Goal: Task Accomplishment & Management: Use online tool/utility

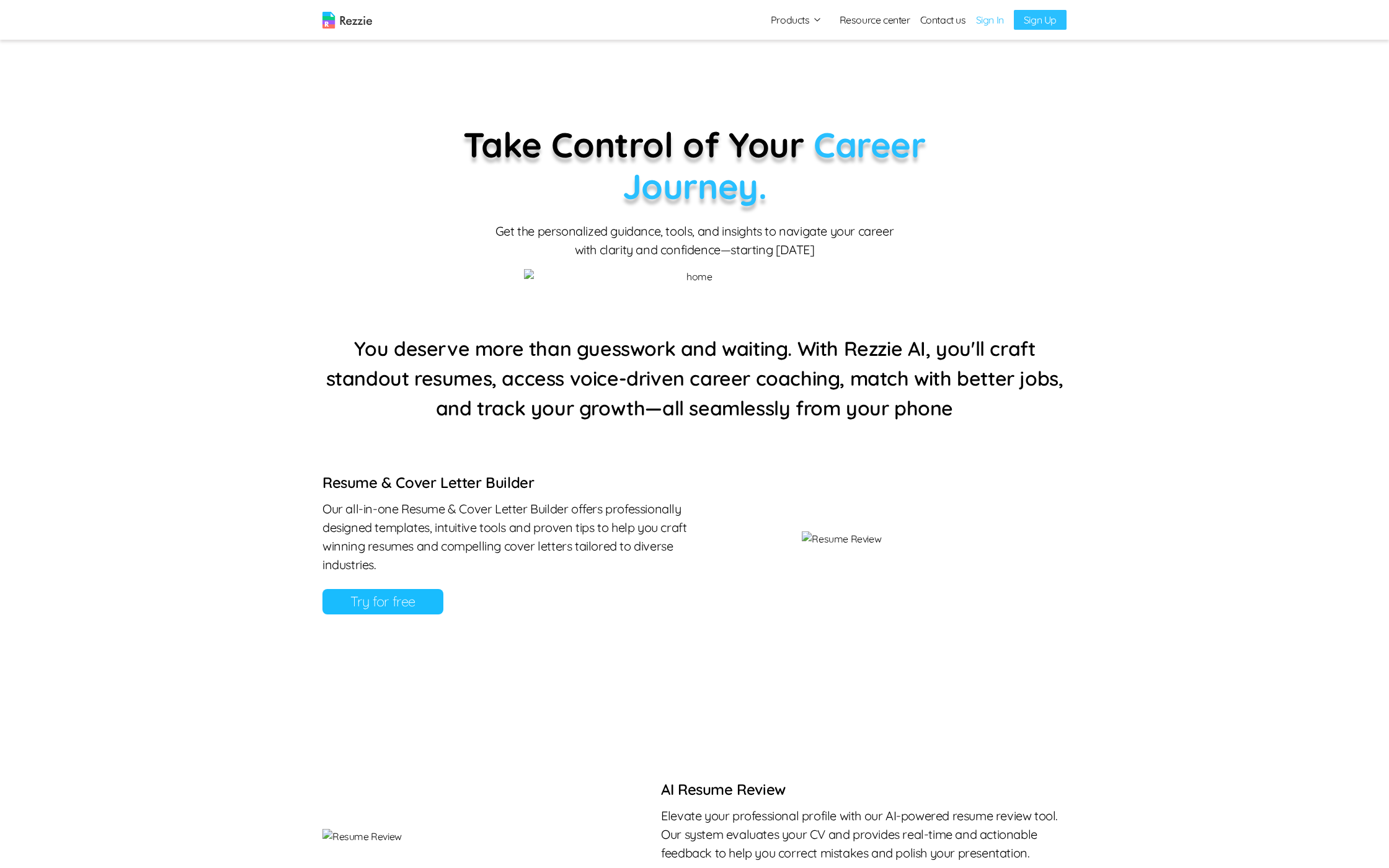
click at [994, 26] on link "Sign In" at bounding box center [991, 20] width 28 height 15
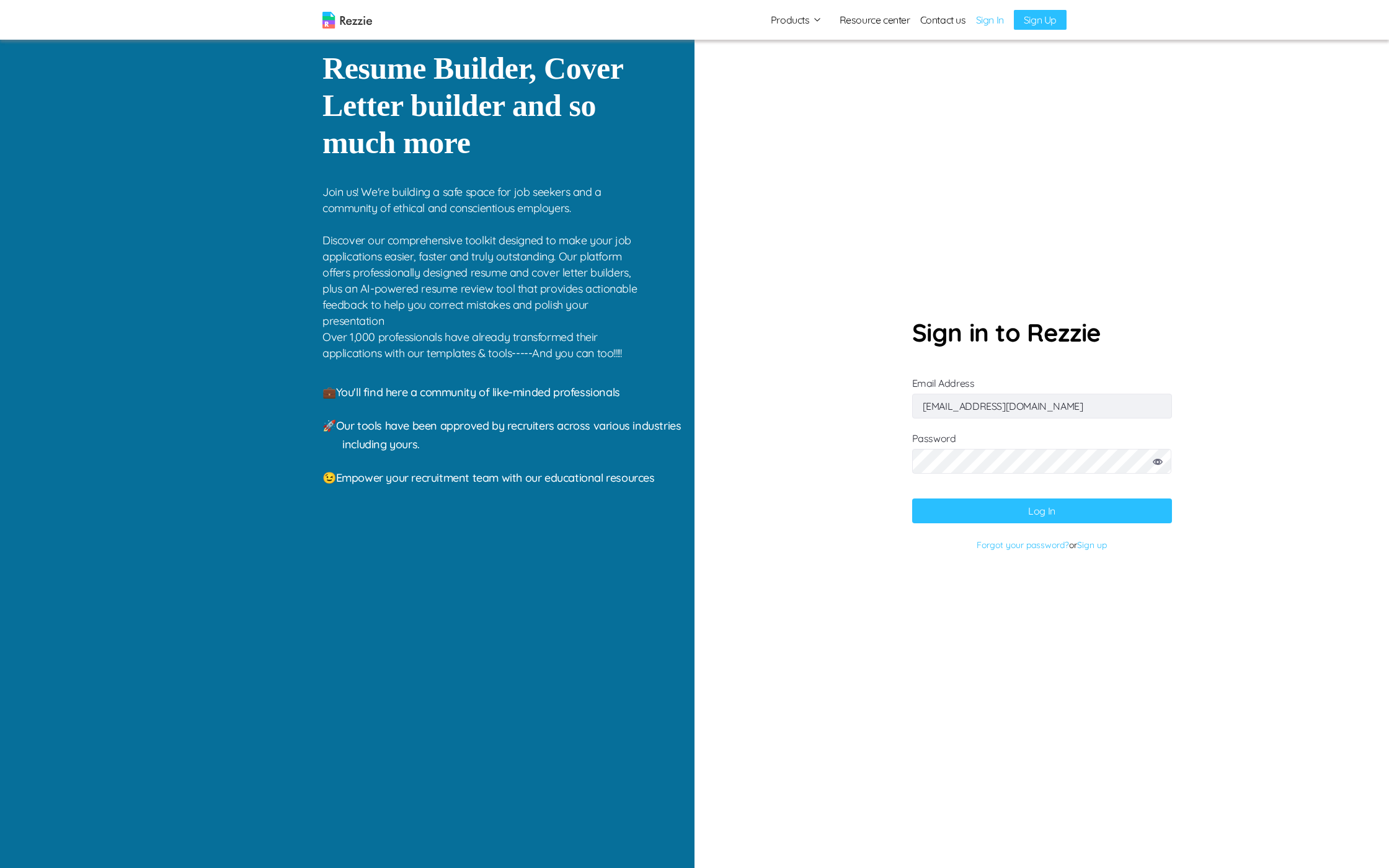
click at [1019, 411] on input "[EMAIL_ADDRESS][DOMAIN_NAME]" at bounding box center [1042, 406] width 260 height 25
type input "[EMAIL_ADDRESS][DOMAIN_NAME]"
click at [912, 499] on button "Log In" at bounding box center [1042, 511] width 260 height 25
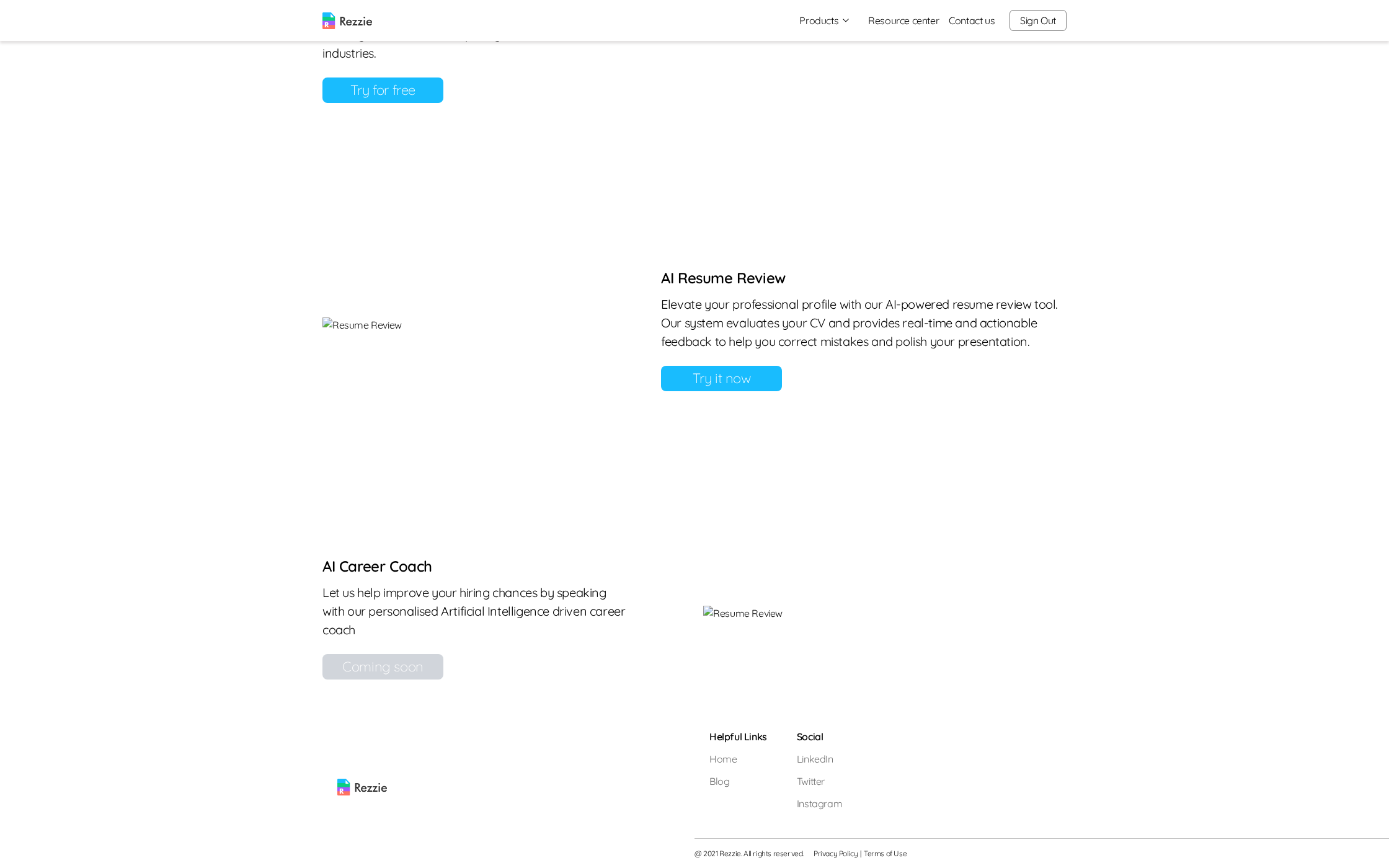
scroll to position [713, 0]
click at [782, 391] on link "Try it now" at bounding box center [722, 379] width 121 height 25
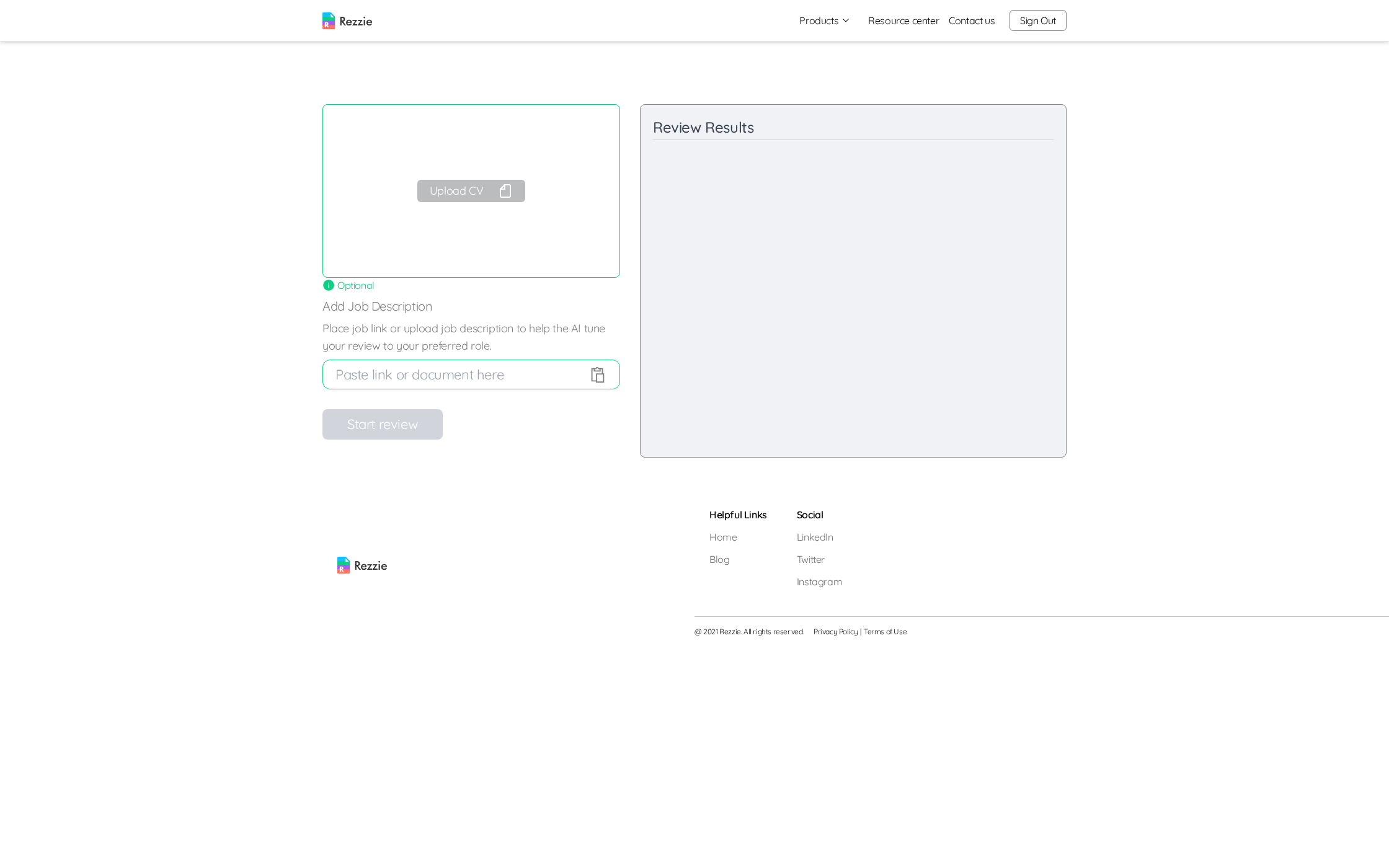
click at [477, 182] on button "Upload CV" at bounding box center [471, 191] width 108 height 22
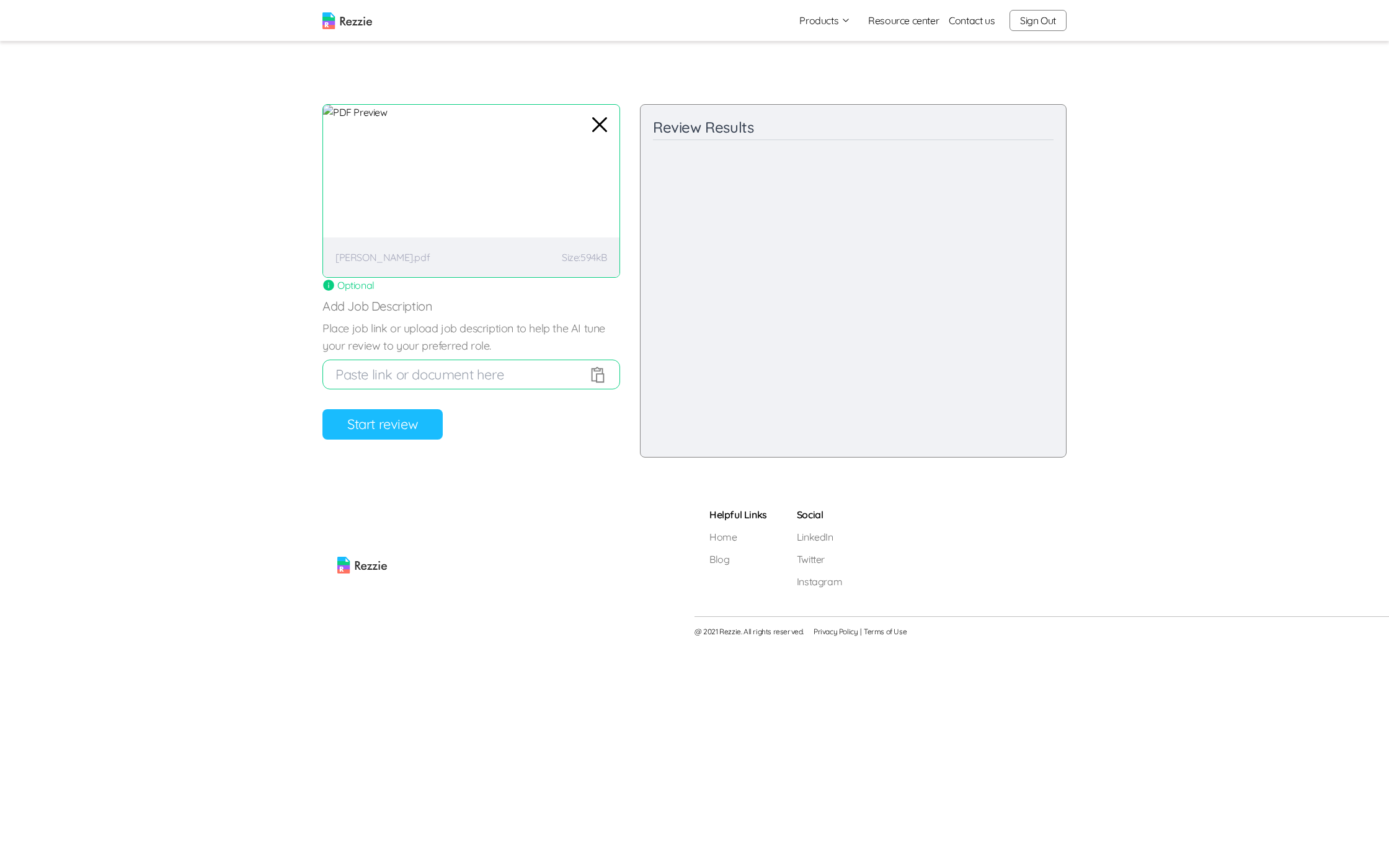
click at [402, 416] on button "Start review" at bounding box center [382, 424] width 120 height 31
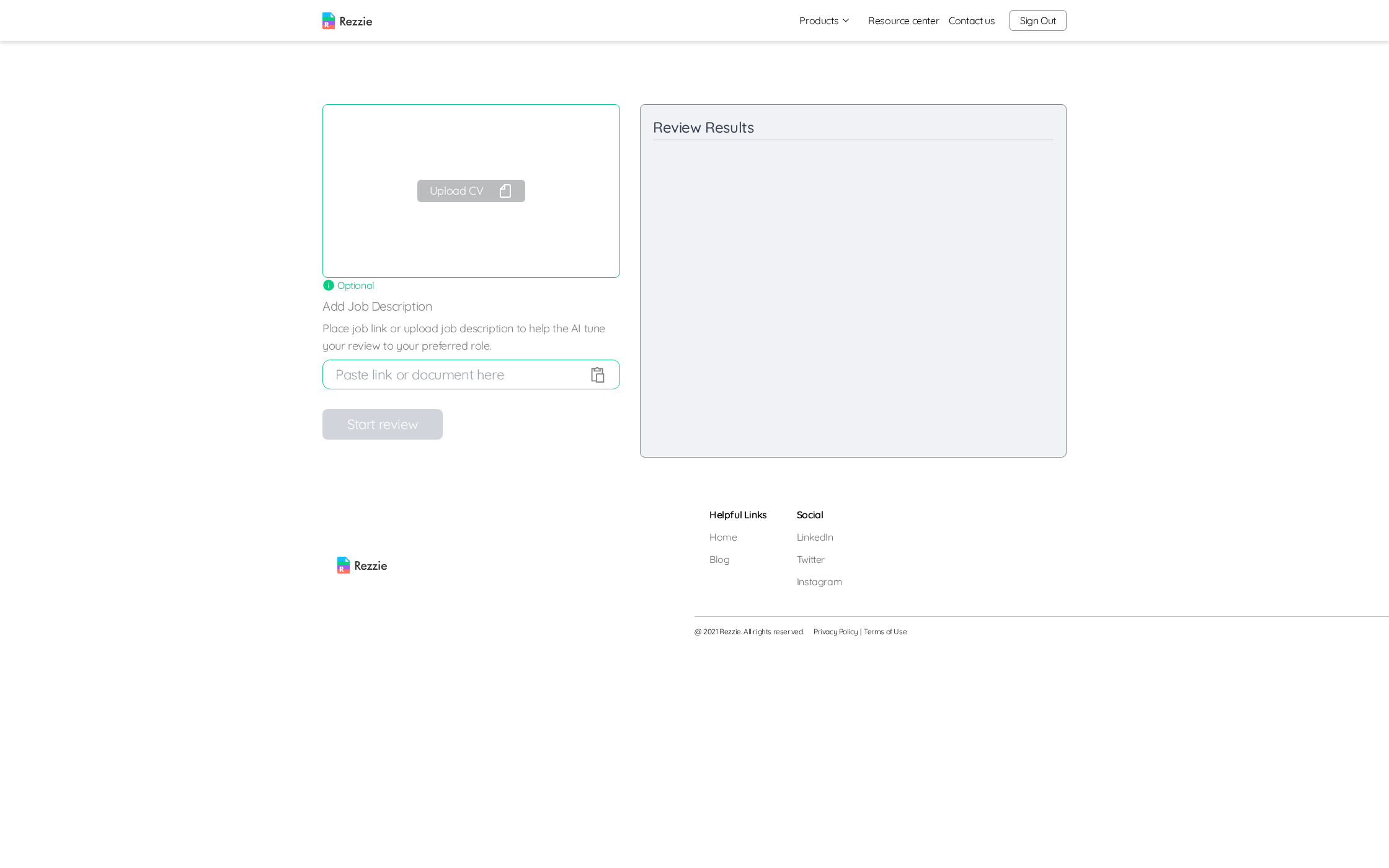
click at [477, 190] on button "Upload CV" at bounding box center [471, 191] width 108 height 22
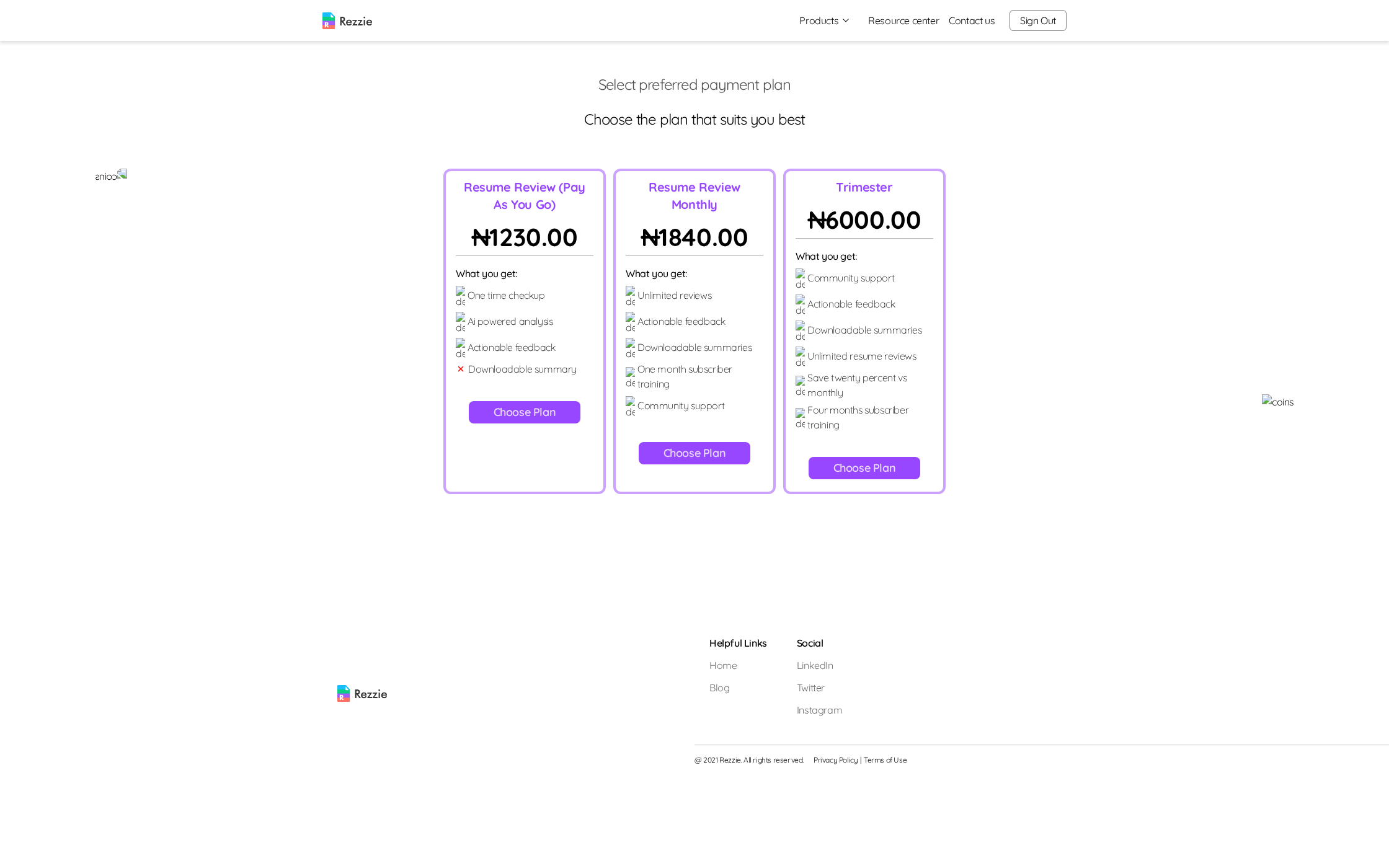
click at [852, 457] on button "Choose Plan" at bounding box center [864, 468] width 112 height 22
click at [690, 514] on button "Pay" at bounding box center [695, 525] width 69 height 22
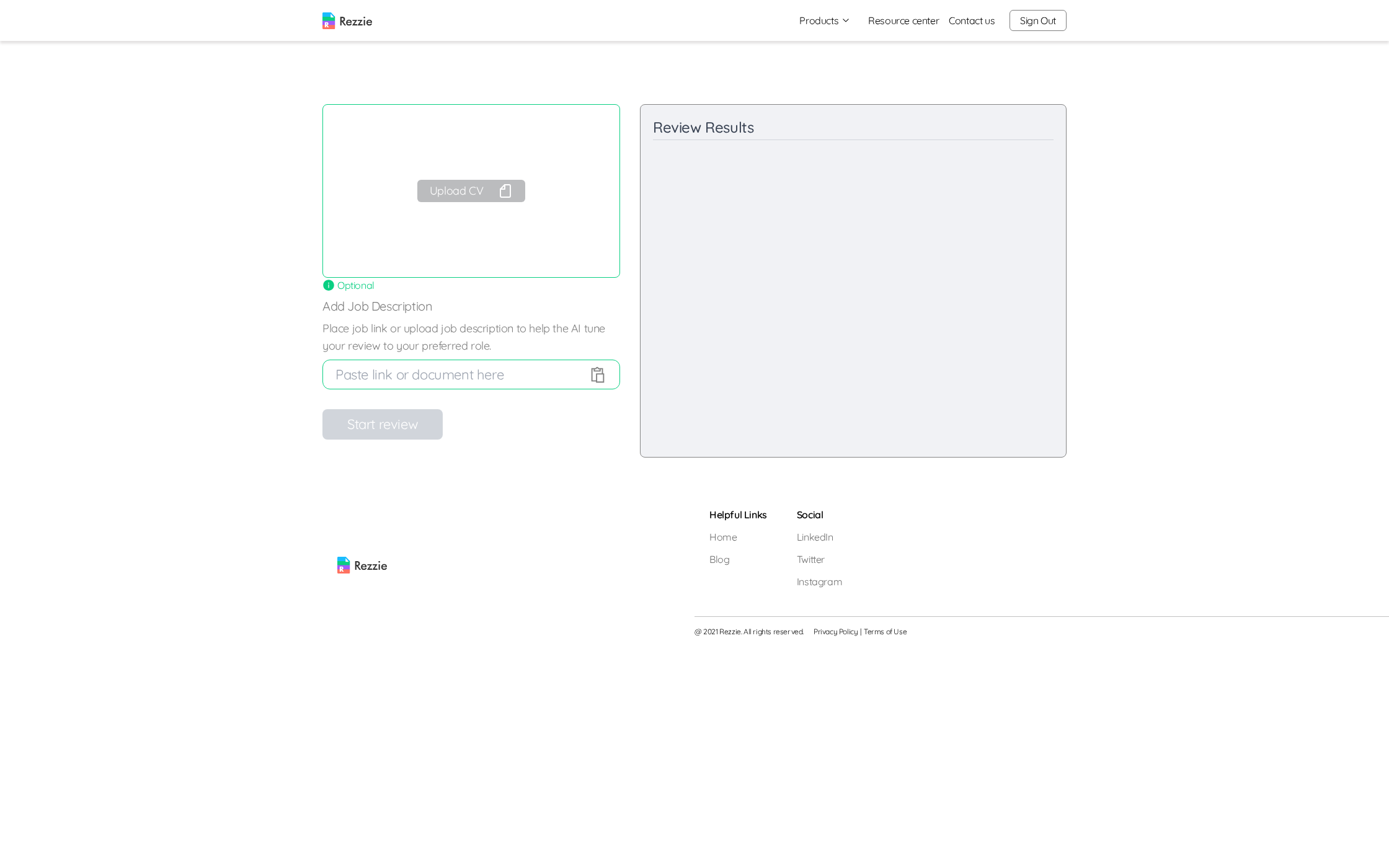
click at [470, 199] on button "Upload CV" at bounding box center [471, 191] width 108 height 22
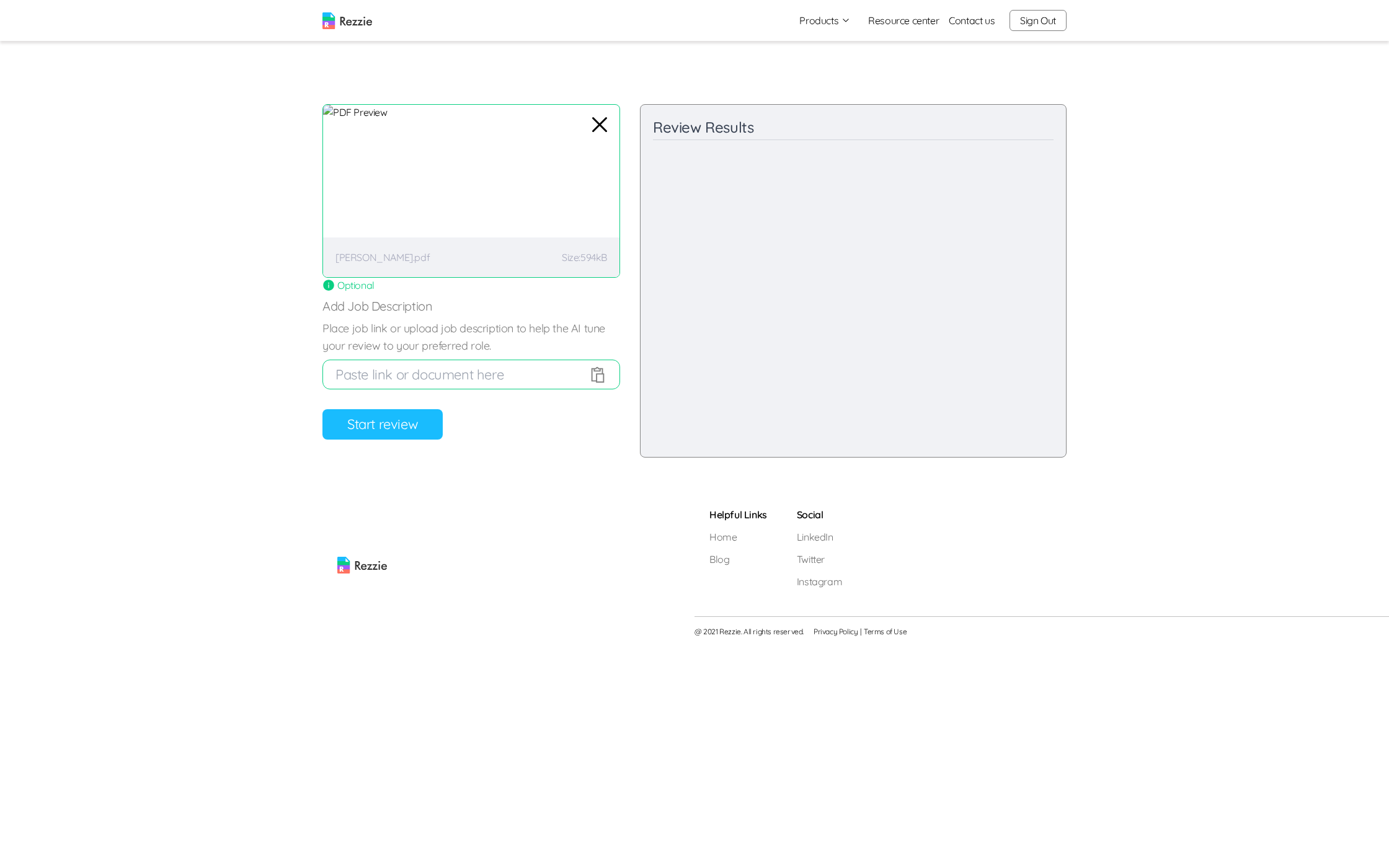
click at [424, 405] on div "Review your resume AI will review your resume and give you feedback on your res…" at bounding box center [471, 281] width 298 height 354
click at [413, 415] on button "Start review" at bounding box center [382, 424] width 120 height 31
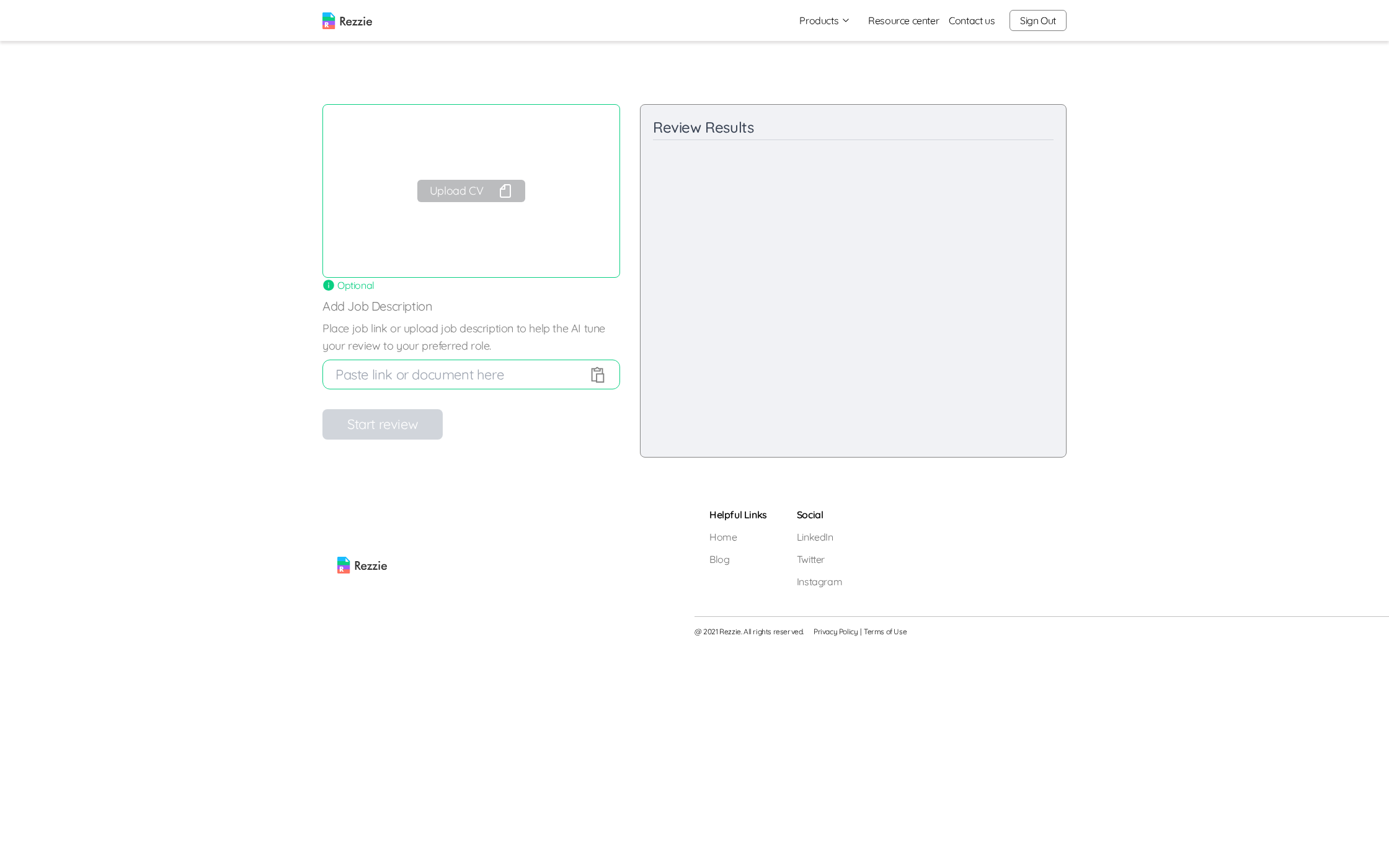
click at [464, 196] on button "Upload CV" at bounding box center [471, 191] width 108 height 22
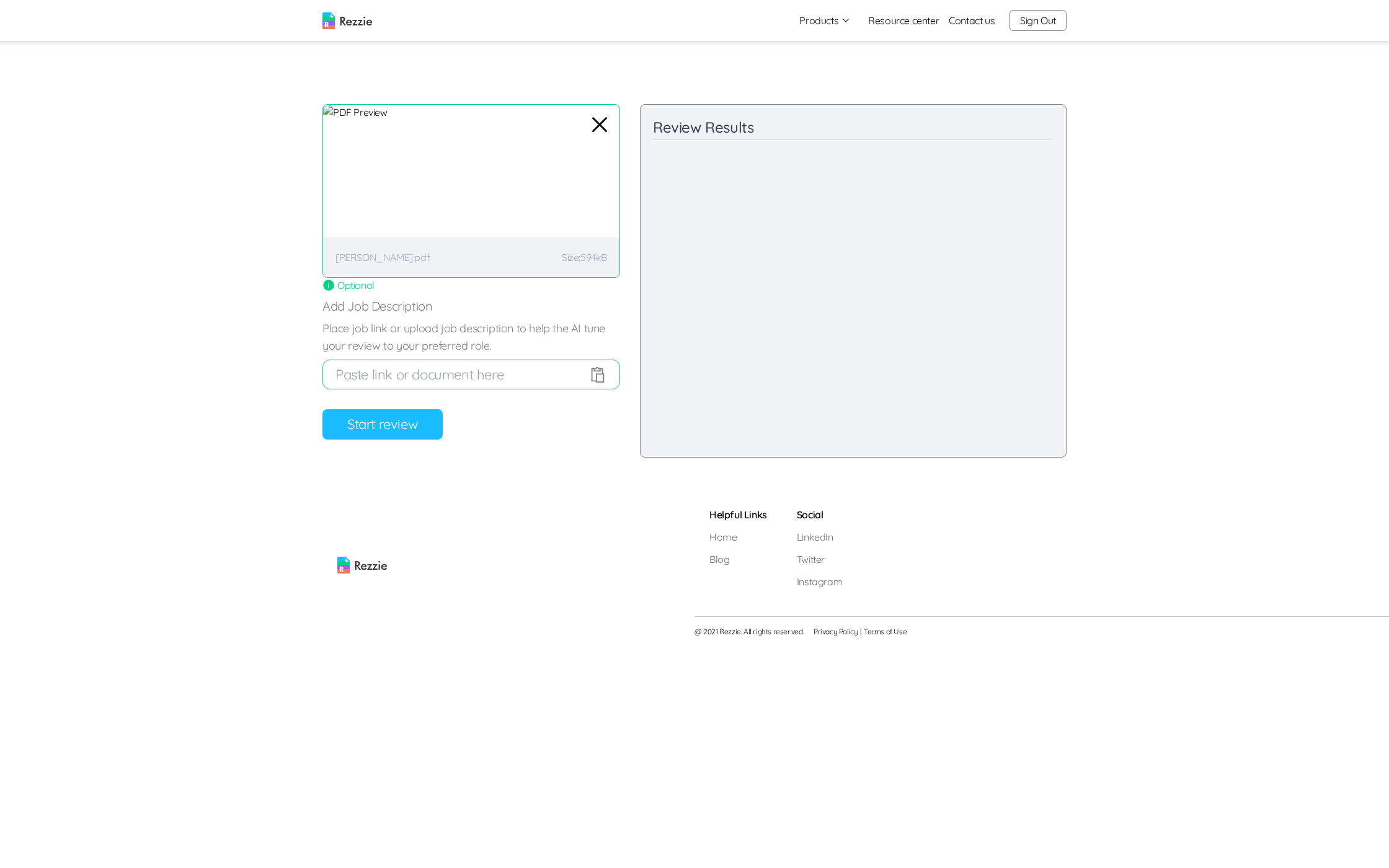
click at [381, 431] on button "Start review" at bounding box center [382, 424] width 120 height 31
